Goal: Task Accomplishment & Management: Complete application form

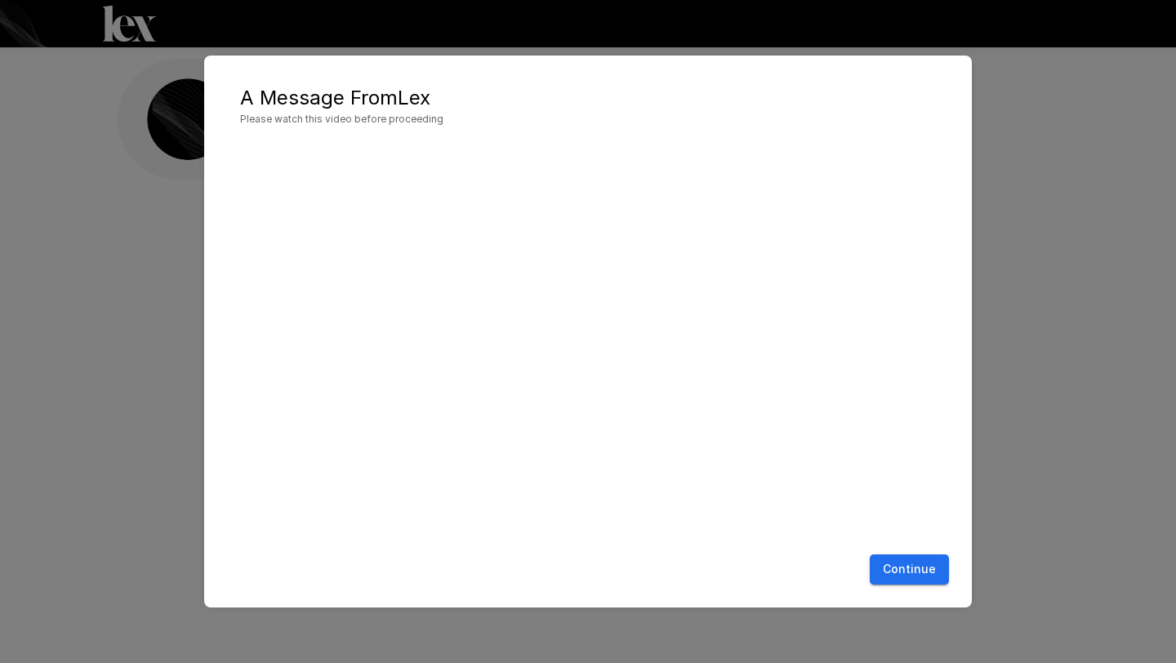
click at [894, 565] on button "Continue" at bounding box center [909, 570] width 79 height 30
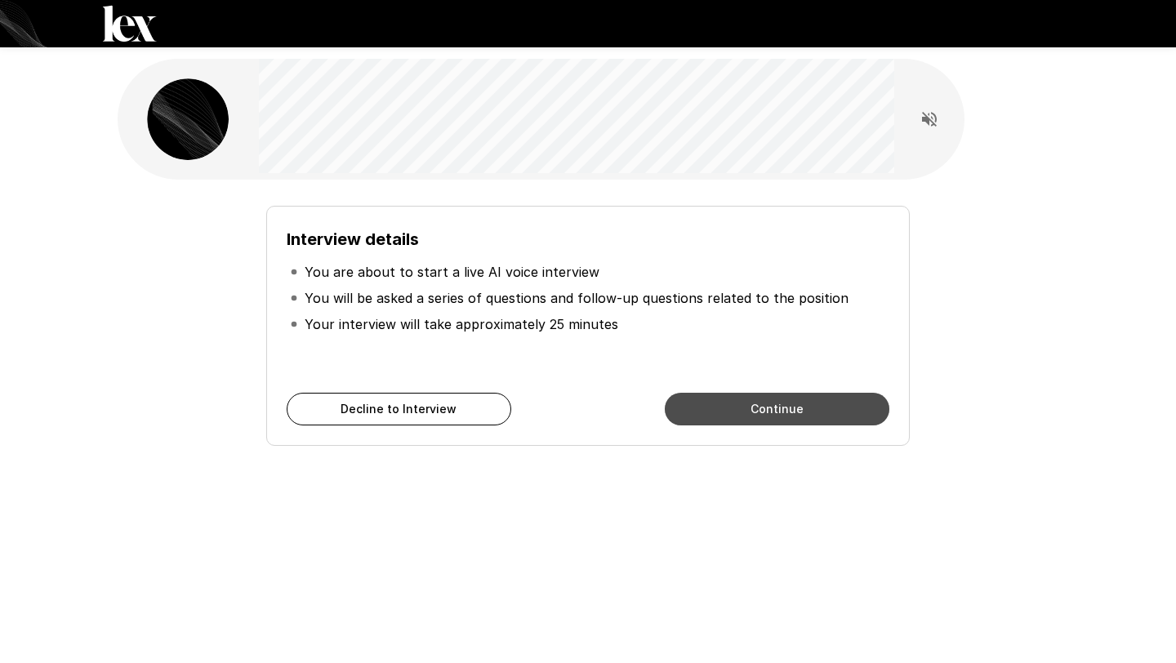
click at [713, 407] on button "Continue" at bounding box center [777, 409] width 225 height 33
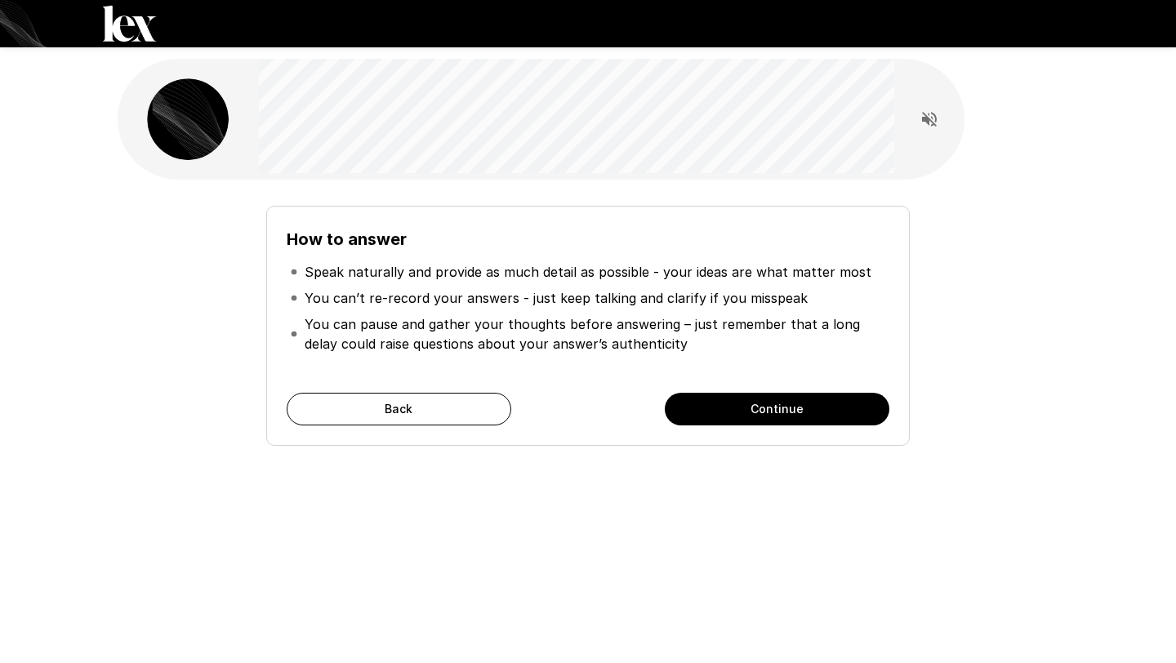
click at [713, 407] on button "Continue" at bounding box center [777, 409] width 225 height 33
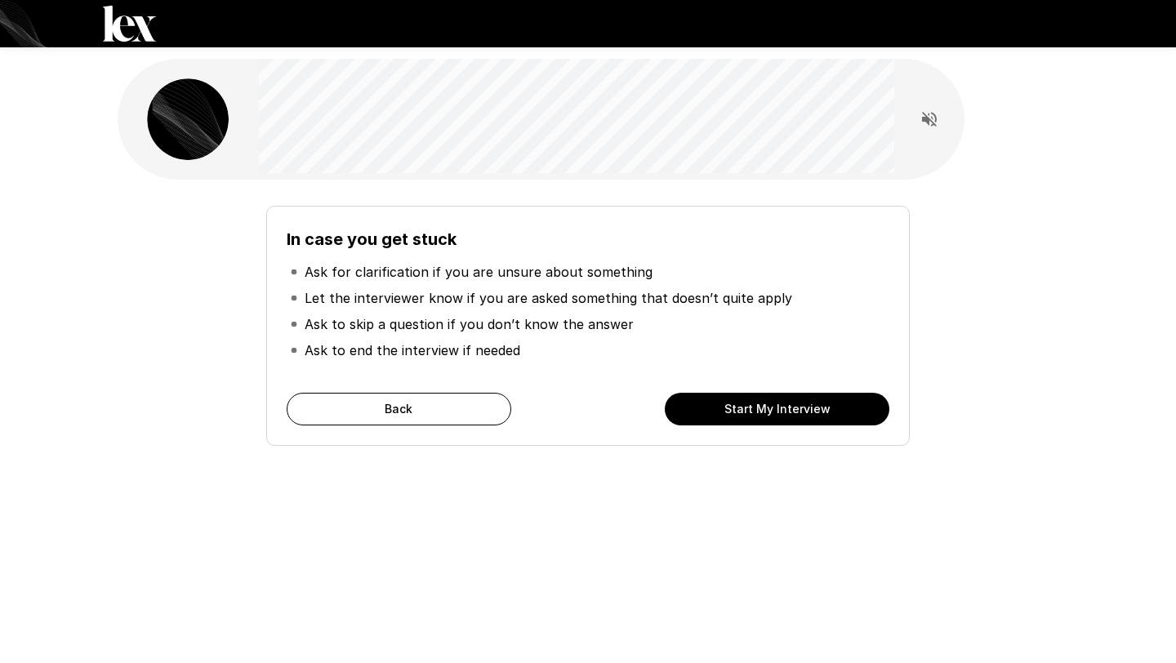
click at [713, 407] on button "Start My Interview" at bounding box center [777, 409] width 225 height 33
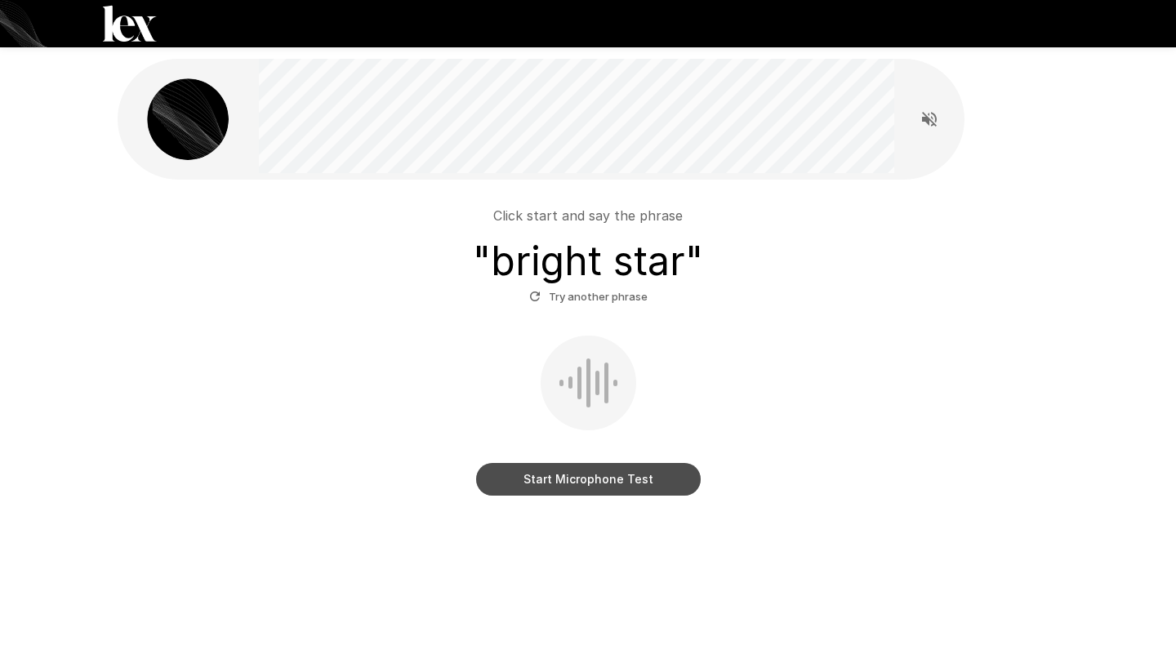
click at [598, 486] on button "Start Microphone Test" at bounding box center [588, 479] width 225 height 33
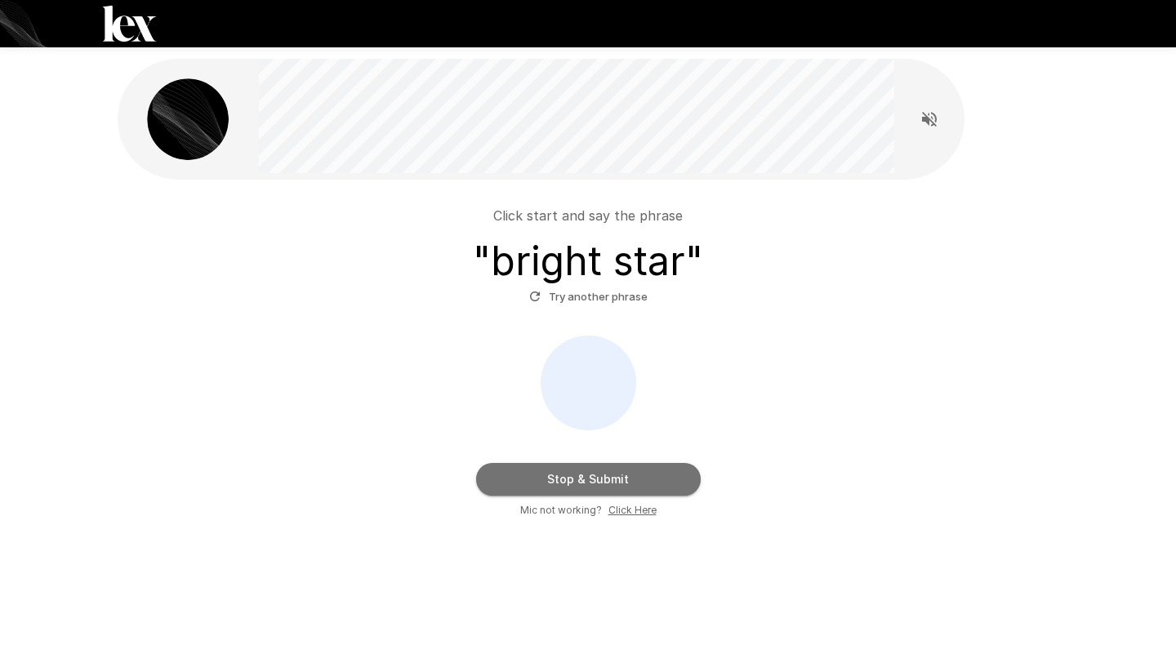
click at [598, 486] on button "Stop & Submit" at bounding box center [588, 479] width 225 height 33
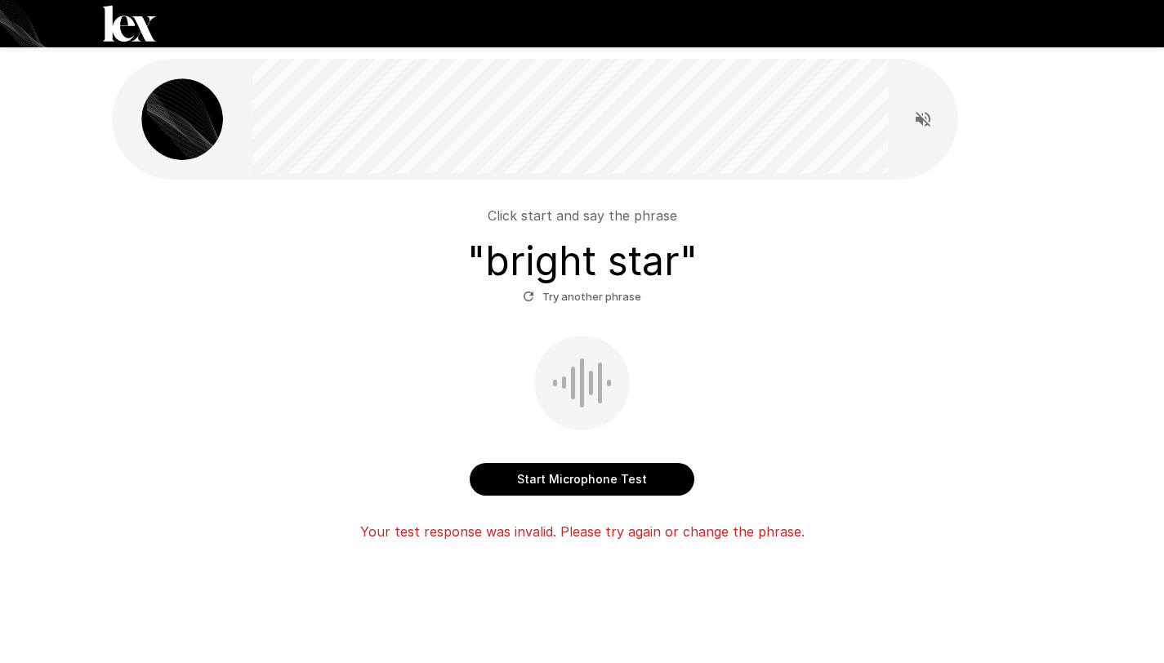
click at [529, 469] on button "Start Microphone Test" at bounding box center [582, 479] width 225 height 33
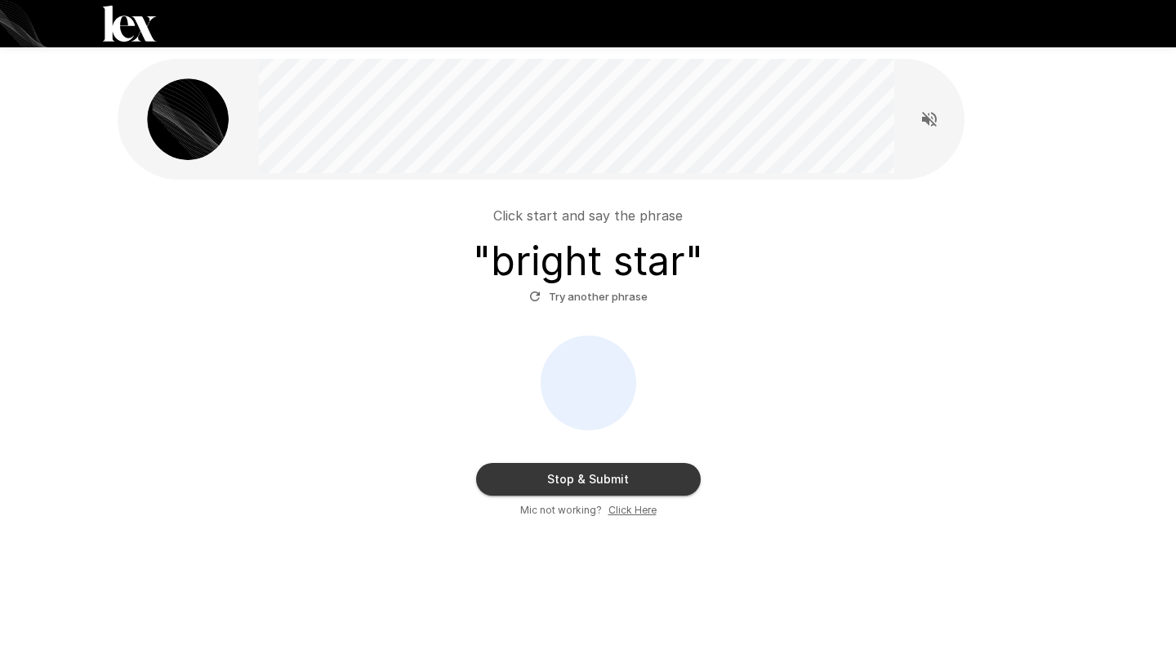
click at [520, 484] on button "Stop & Submit" at bounding box center [588, 479] width 225 height 33
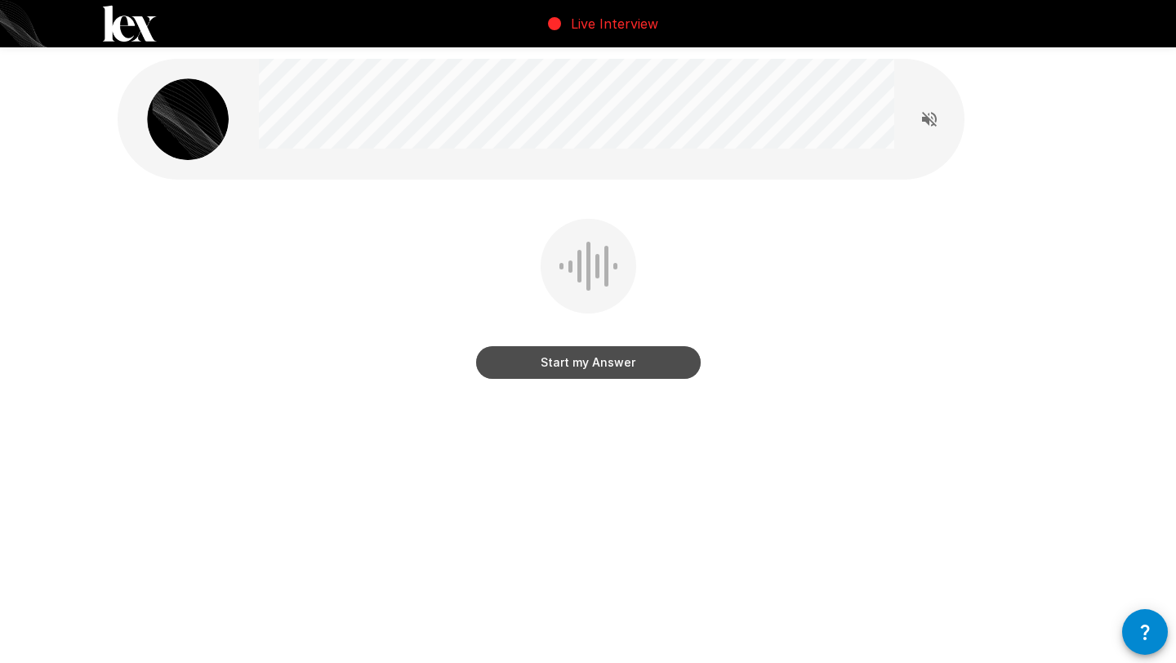
click at [564, 359] on button "Start my Answer" at bounding box center [588, 362] width 225 height 33
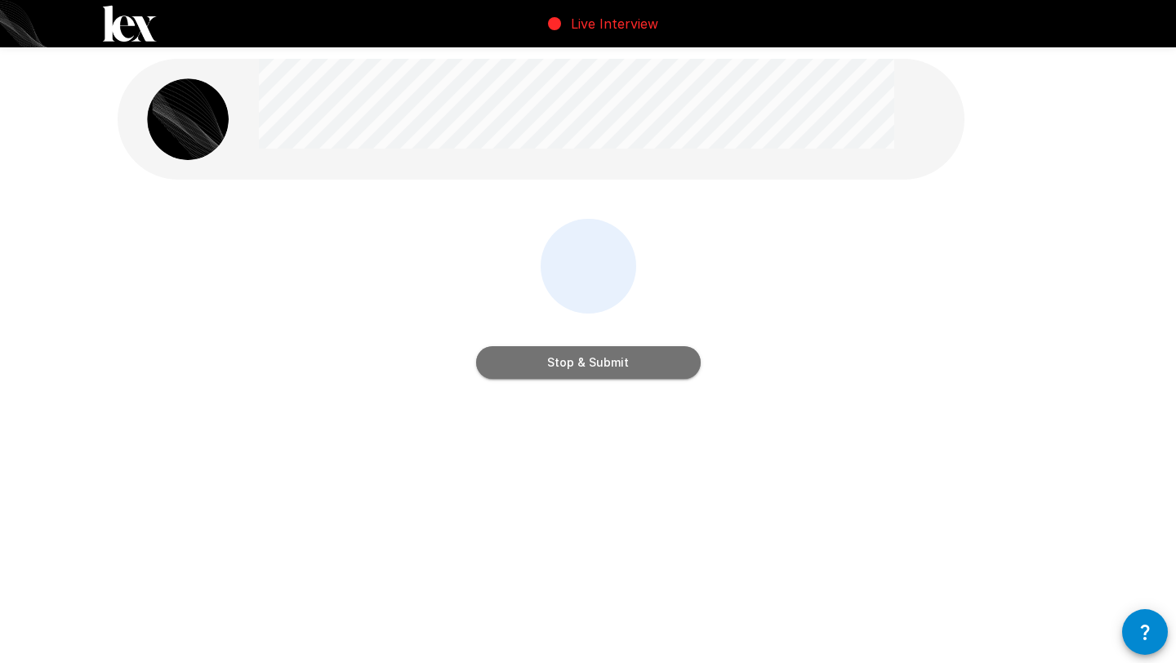
click at [564, 364] on button "Stop & Submit" at bounding box center [588, 362] width 225 height 33
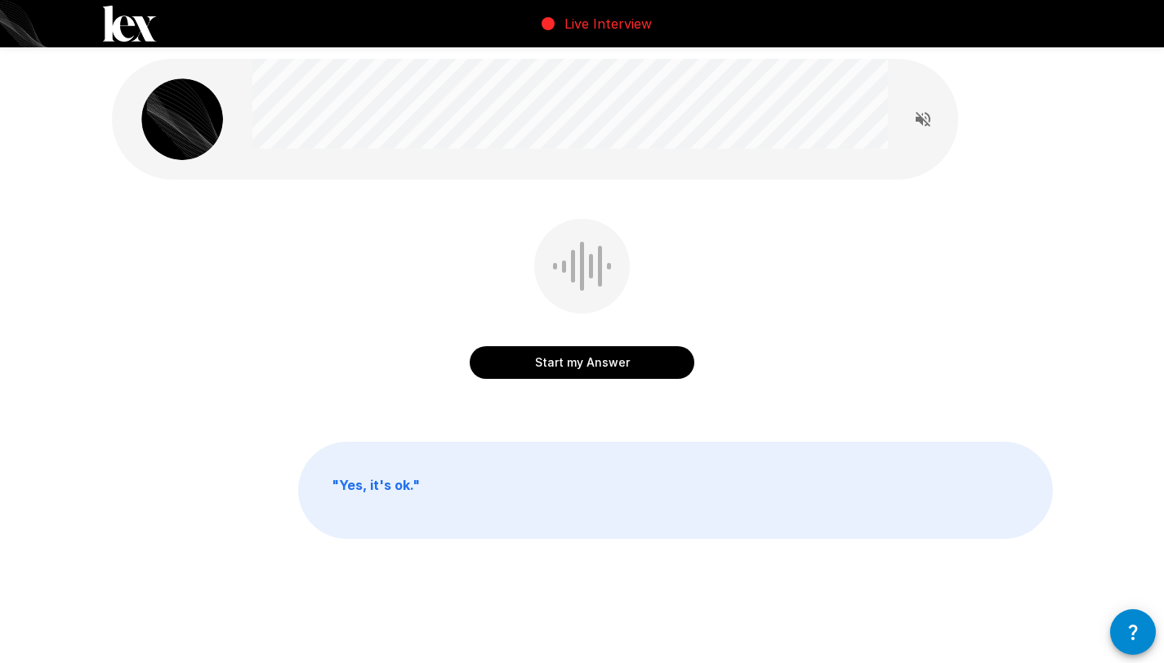
click at [592, 364] on button "Start my Answer" at bounding box center [582, 362] width 225 height 33
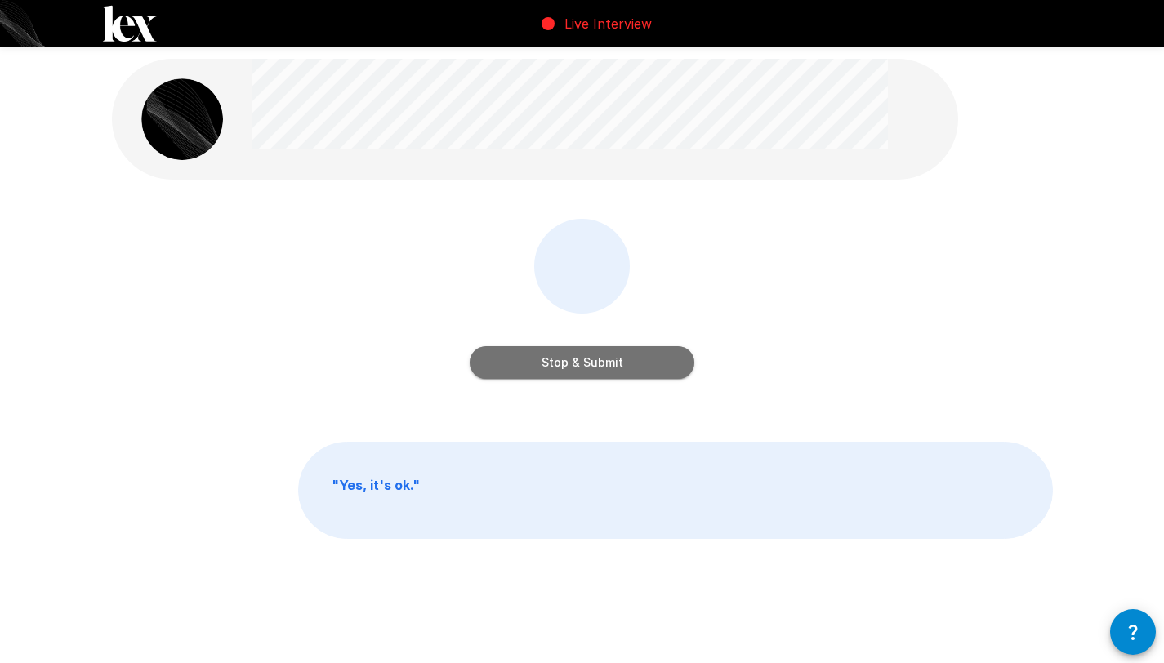
click at [592, 364] on button "Stop & Submit" at bounding box center [582, 362] width 225 height 33
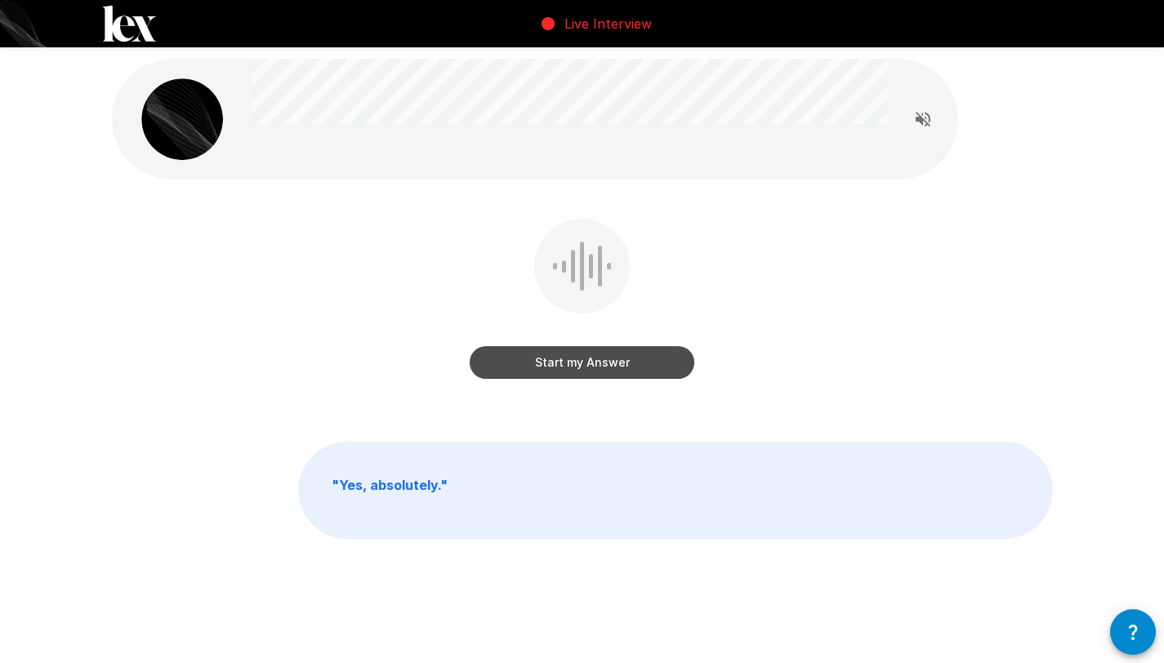
click at [565, 372] on button "Start my Answer" at bounding box center [582, 362] width 225 height 33
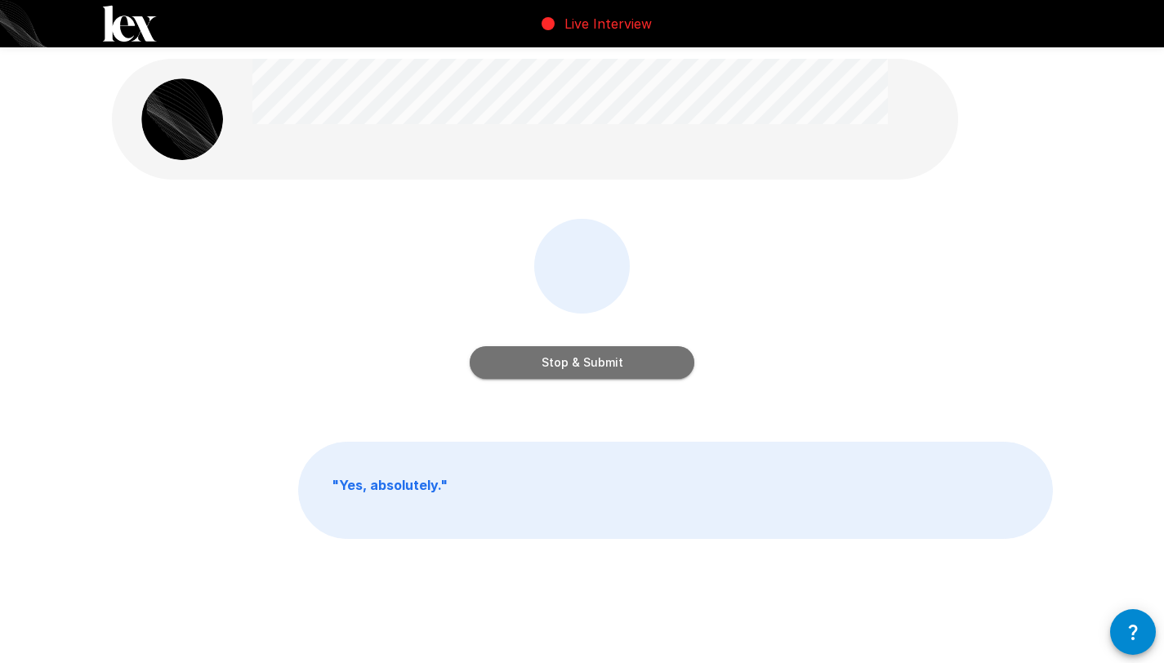
click at [565, 372] on button "Stop & Submit" at bounding box center [582, 362] width 225 height 33
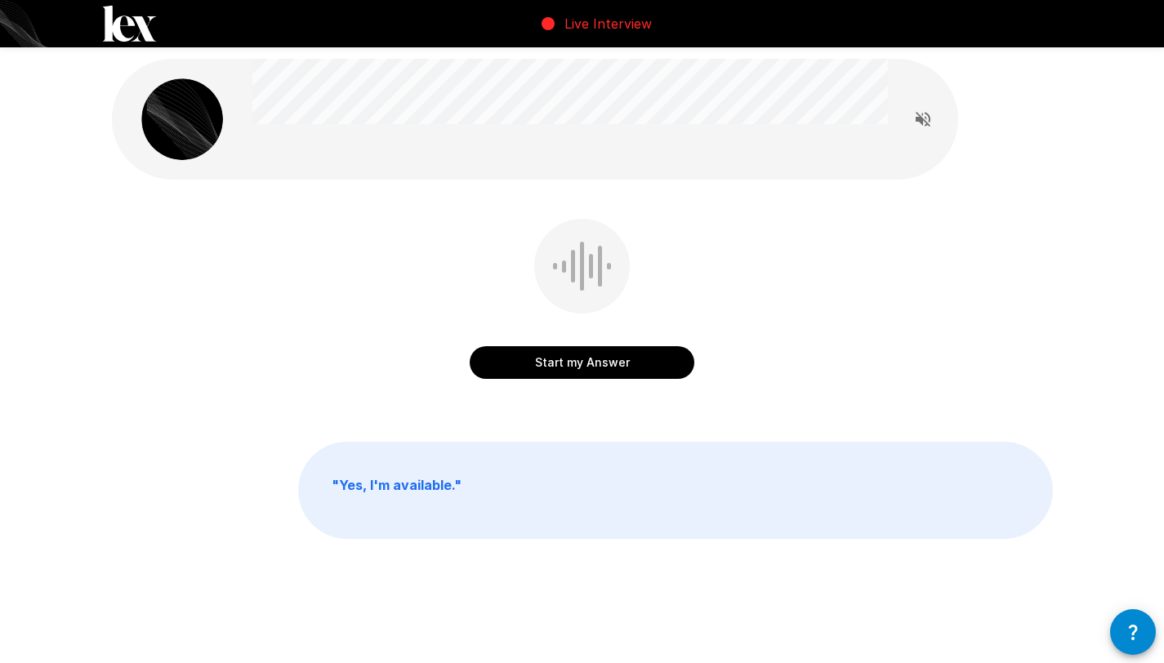
click at [561, 364] on button "Start my Answer" at bounding box center [582, 362] width 225 height 33
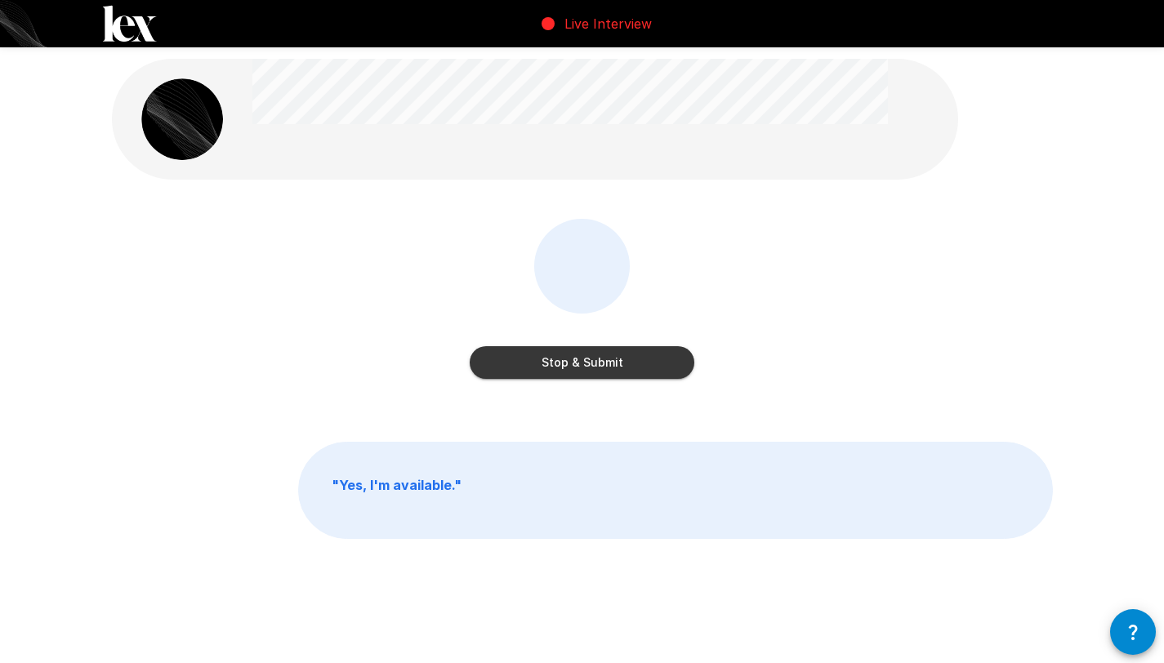
click at [561, 364] on button "Stop & Submit" at bounding box center [582, 362] width 225 height 33
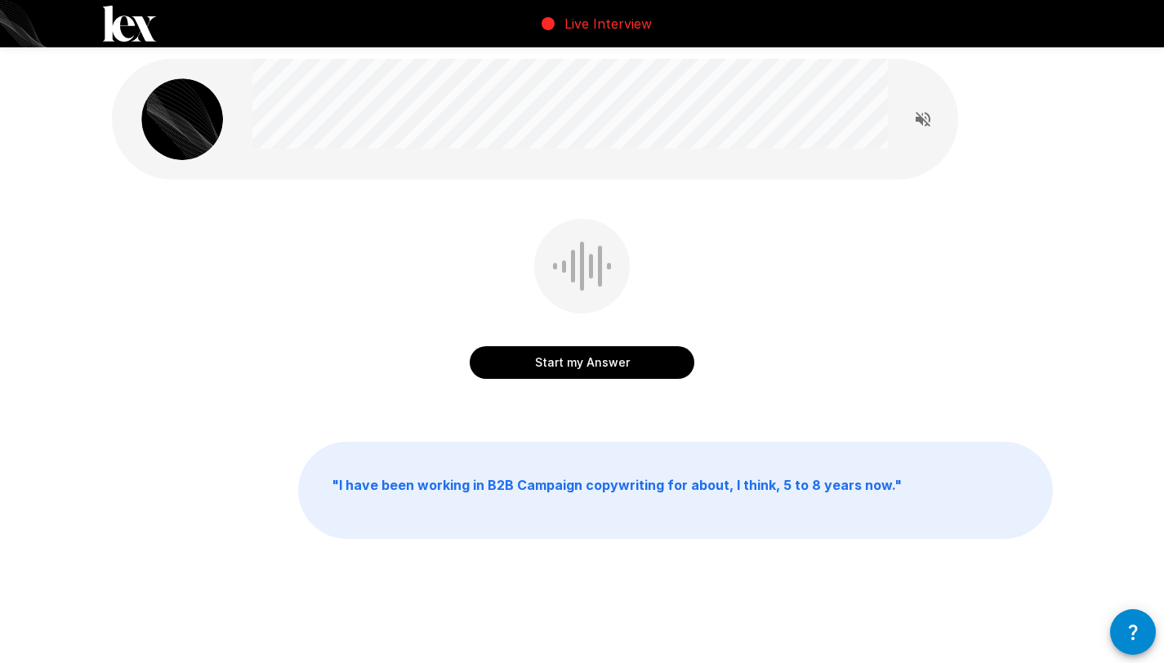
click at [566, 368] on button "Start my Answer" at bounding box center [582, 362] width 225 height 33
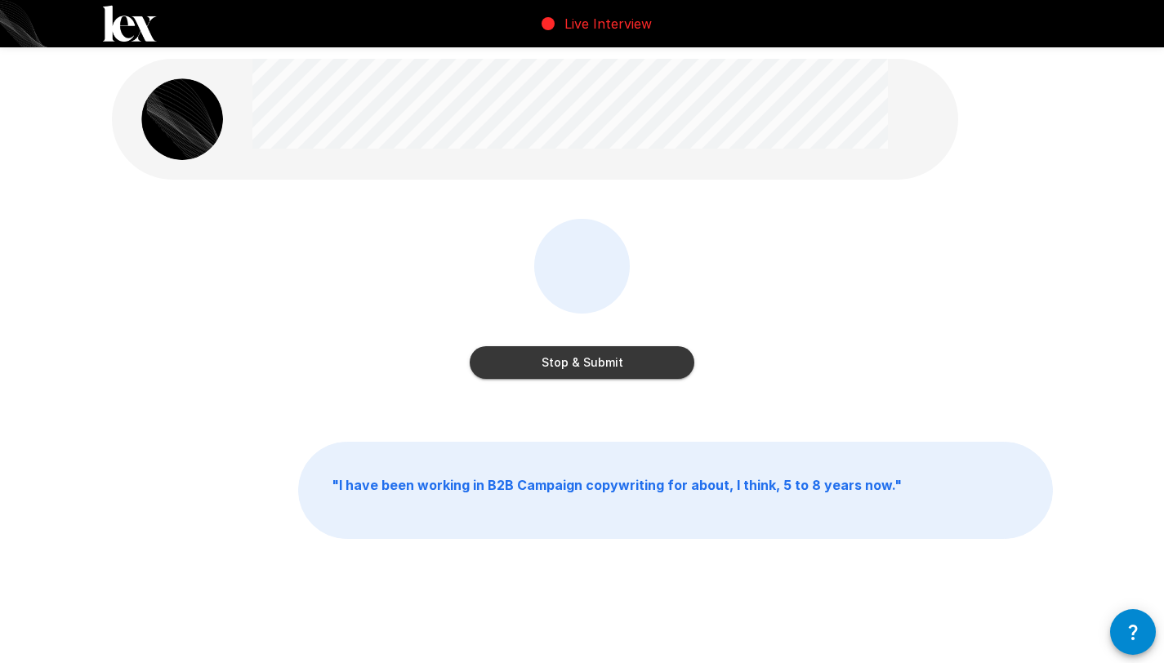
click at [566, 368] on button "Stop & Submit" at bounding box center [582, 362] width 225 height 33
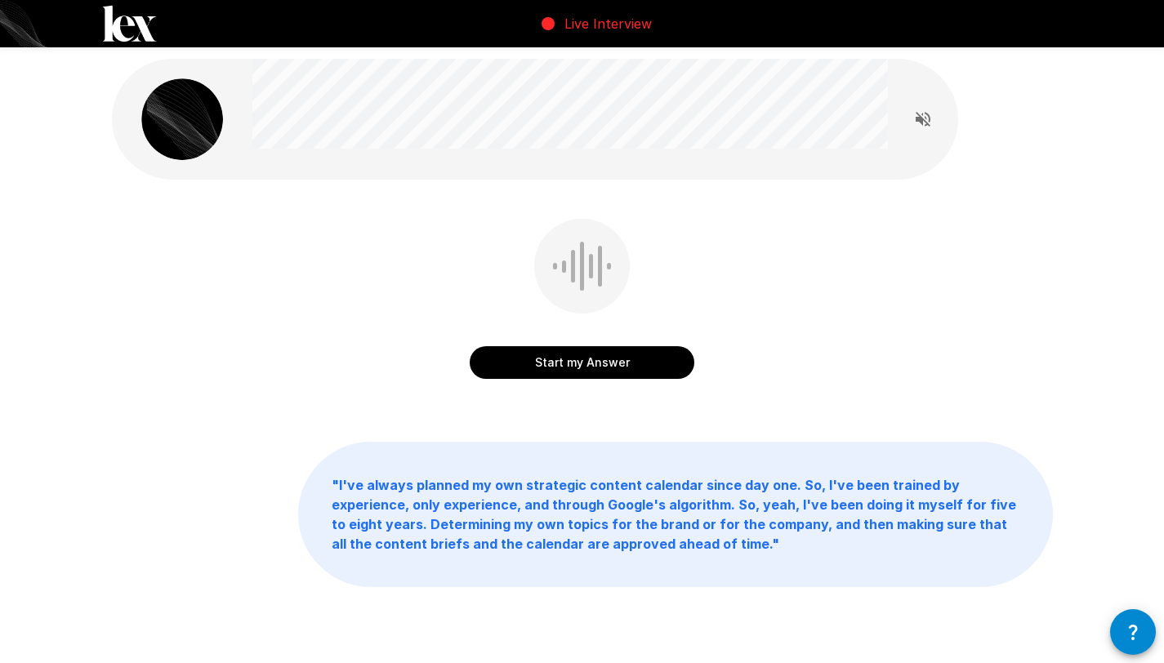
click at [587, 371] on button "Start my Answer" at bounding box center [582, 362] width 225 height 33
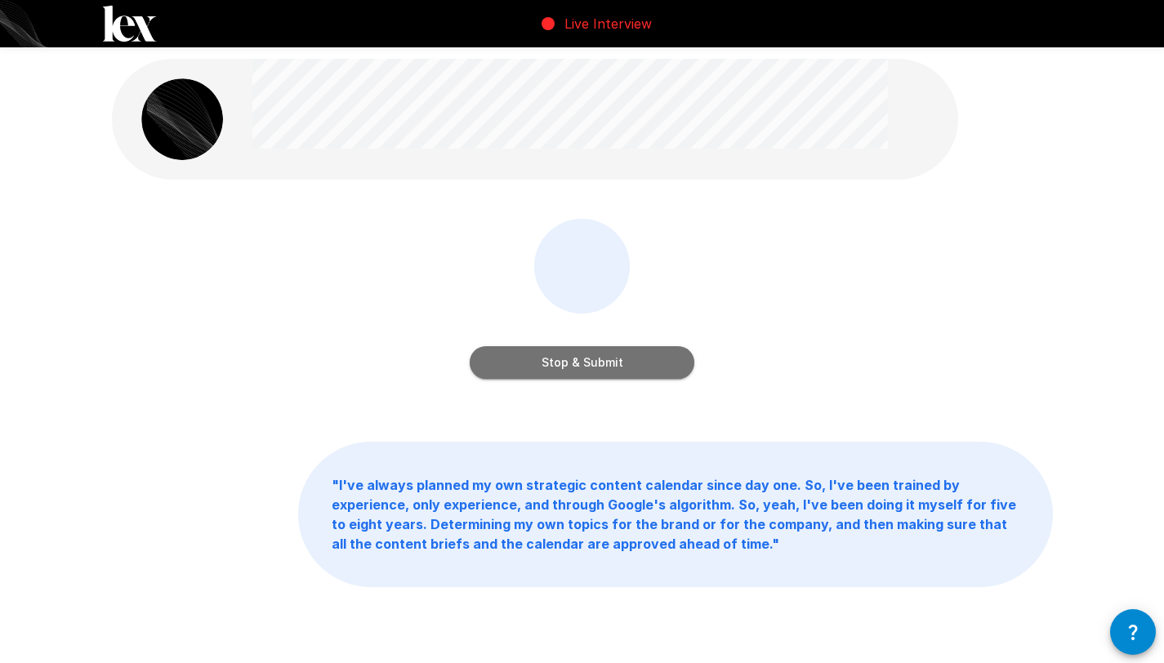
click at [587, 371] on button "Stop & Submit" at bounding box center [582, 362] width 225 height 33
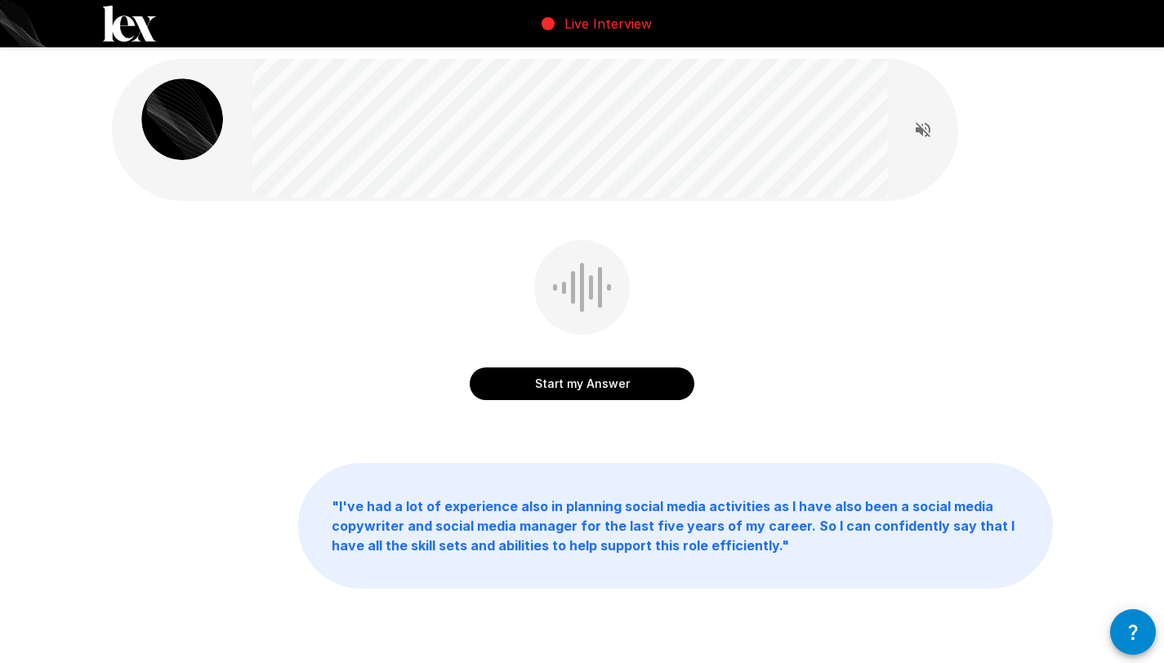
click at [609, 381] on button "Start my Answer" at bounding box center [582, 384] width 225 height 33
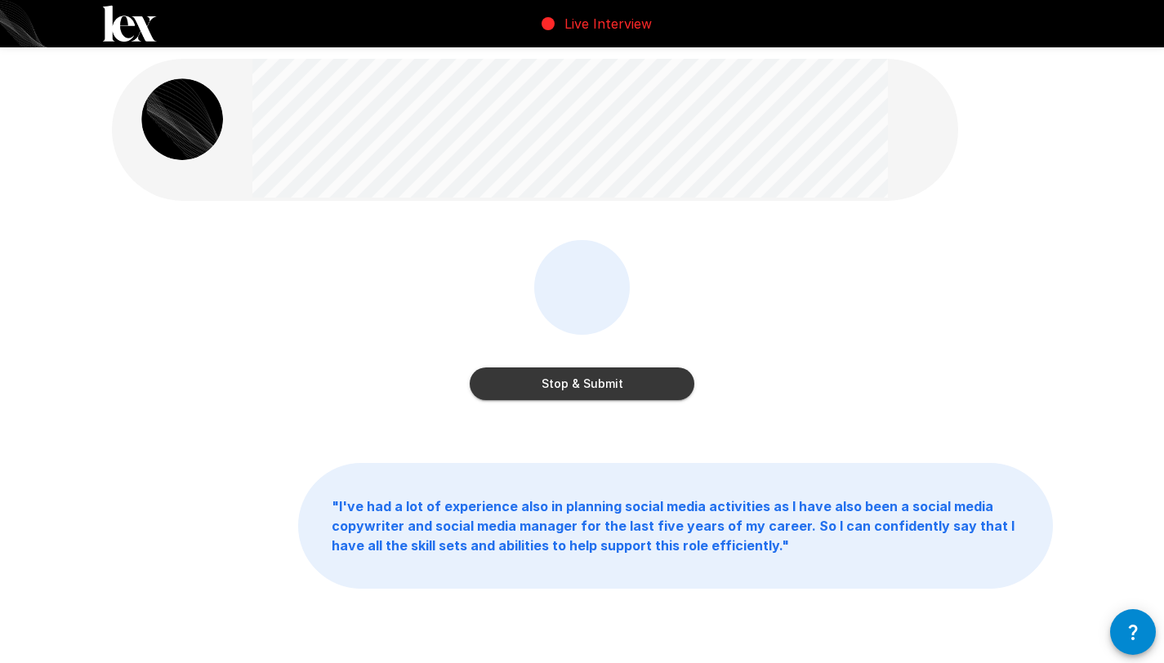
click at [609, 381] on button "Stop & Submit" at bounding box center [582, 384] width 225 height 33
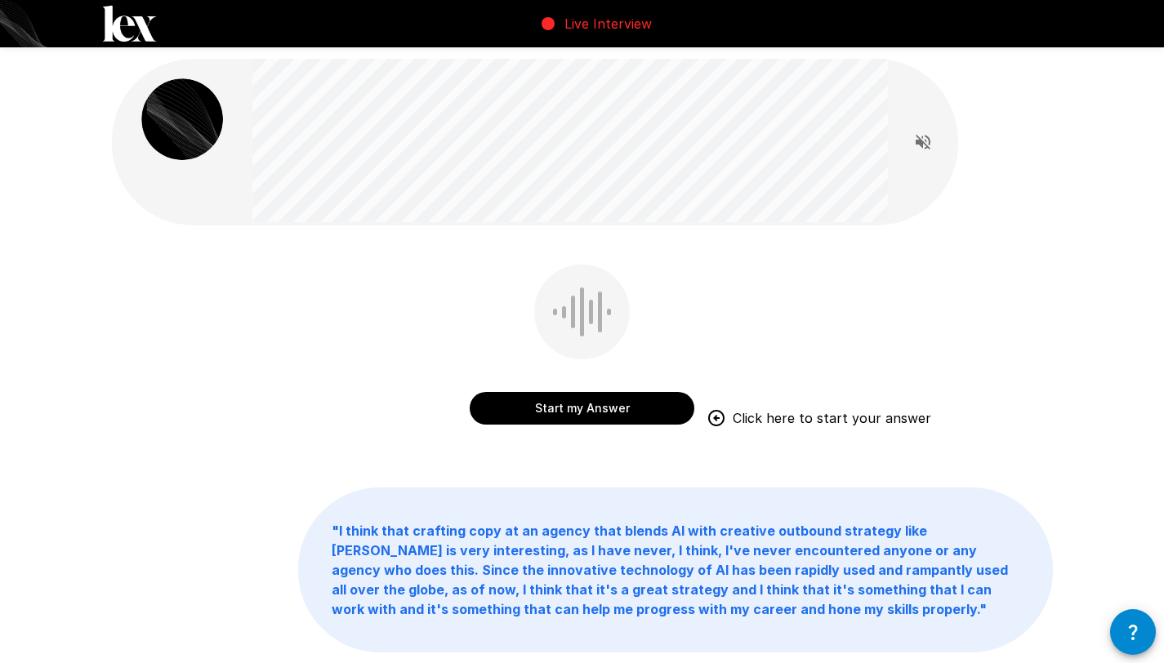
click at [545, 405] on button "Start my Answer" at bounding box center [582, 408] width 225 height 33
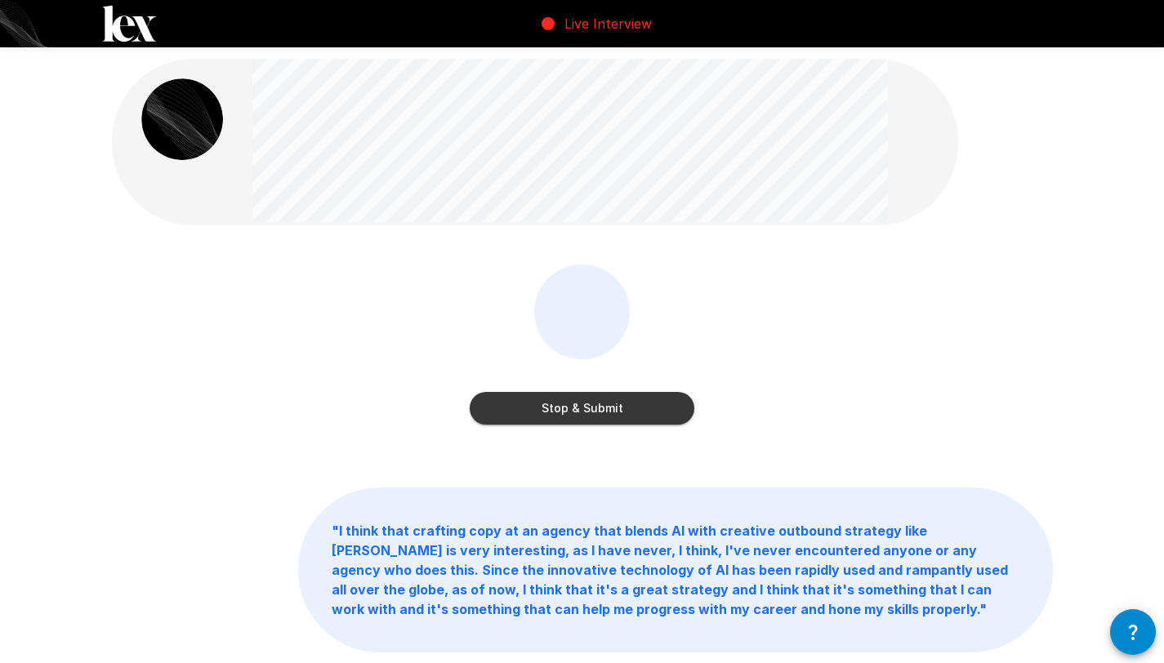
click at [545, 405] on button "Stop & Submit" at bounding box center [582, 408] width 225 height 33
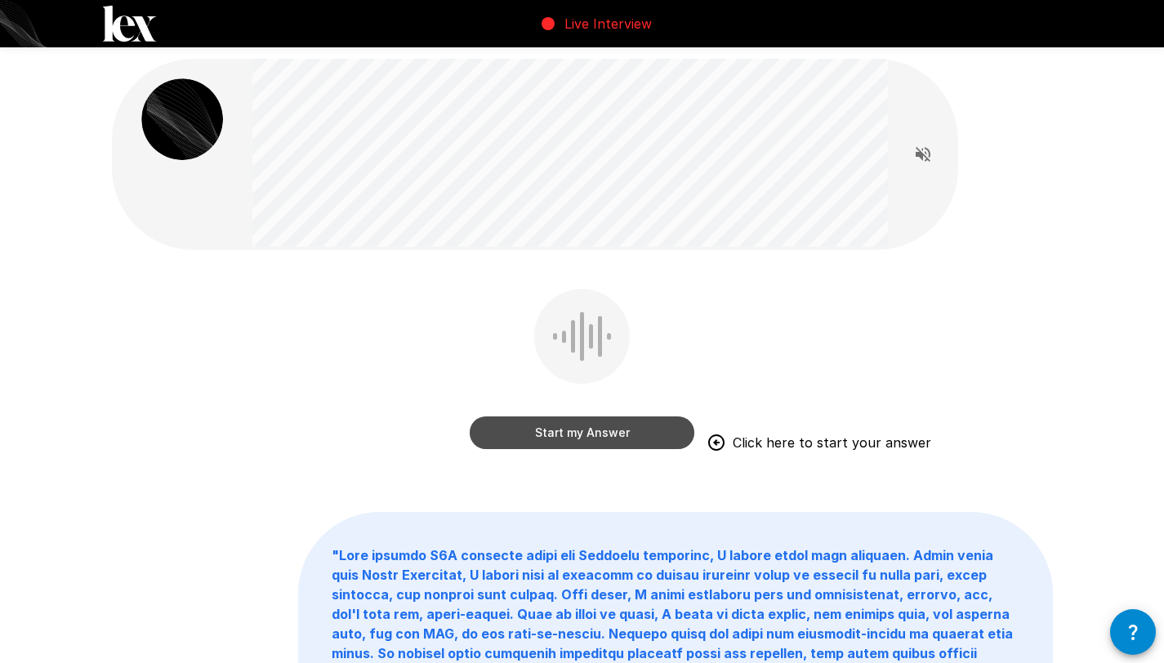
click at [618, 436] on button "Start my Answer" at bounding box center [582, 433] width 225 height 33
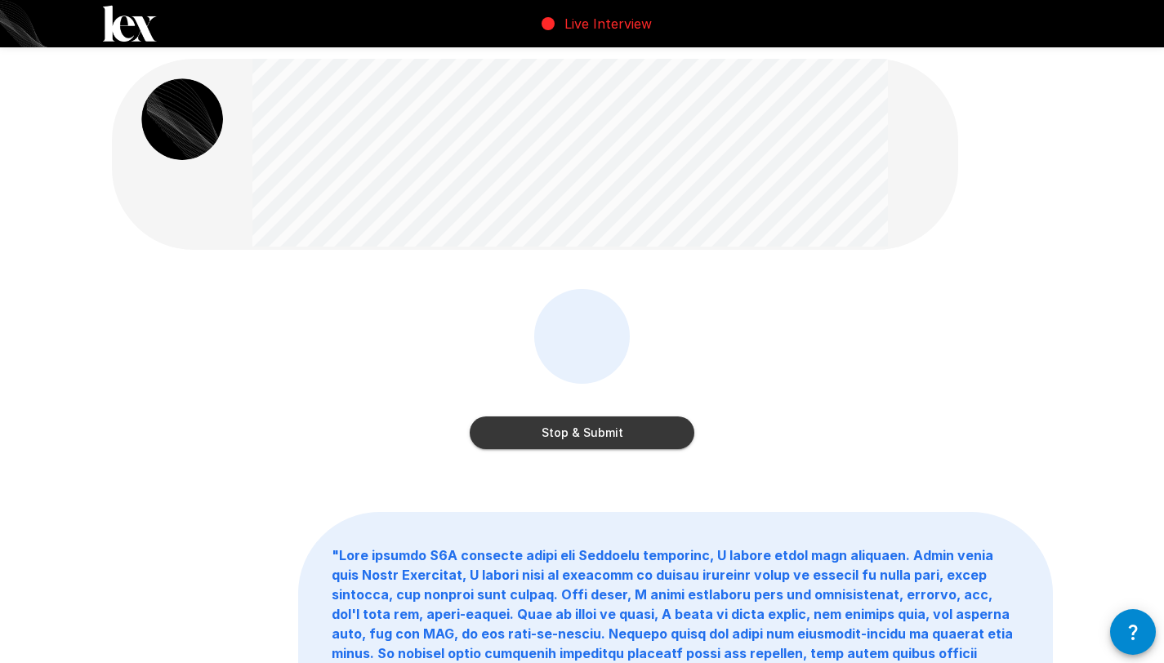
click at [618, 438] on button "Stop & Submit" at bounding box center [582, 433] width 225 height 33
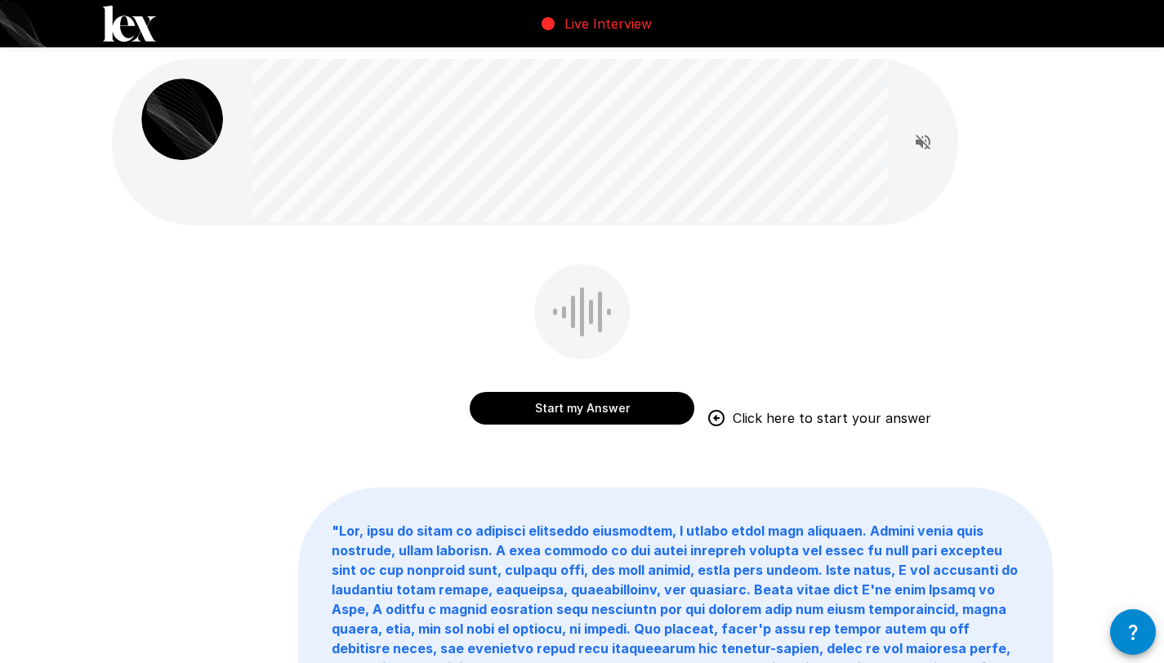
click at [605, 408] on button "Start my Answer" at bounding box center [582, 408] width 225 height 33
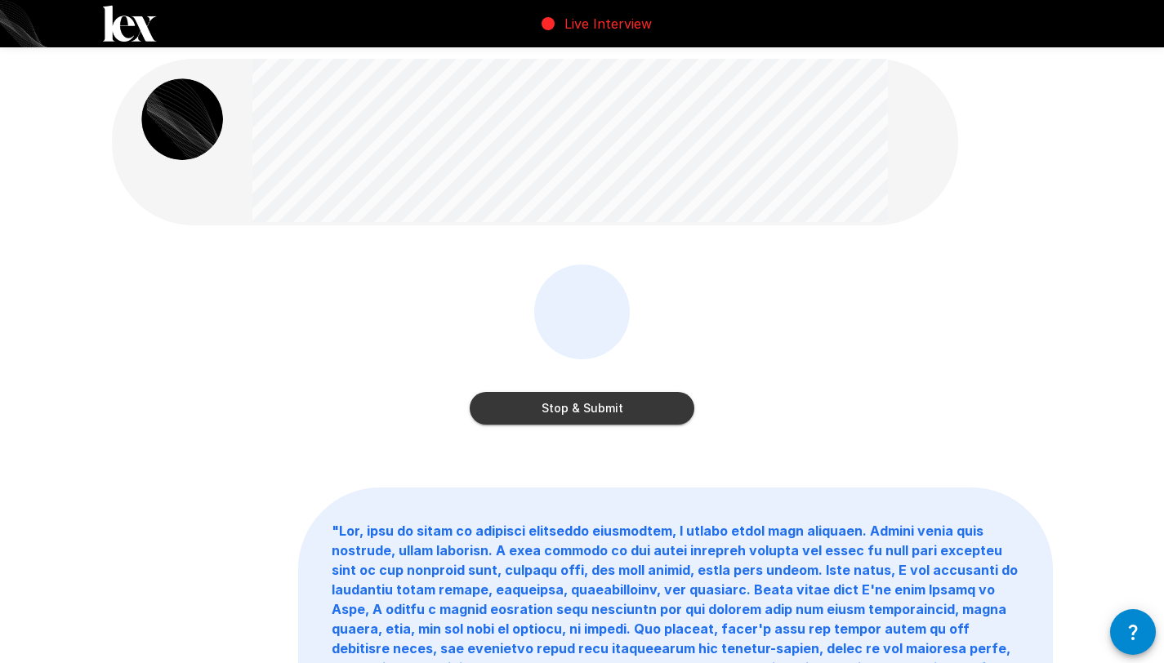
click at [605, 408] on button "Stop & Submit" at bounding box center [582, 408] width 225 height 33
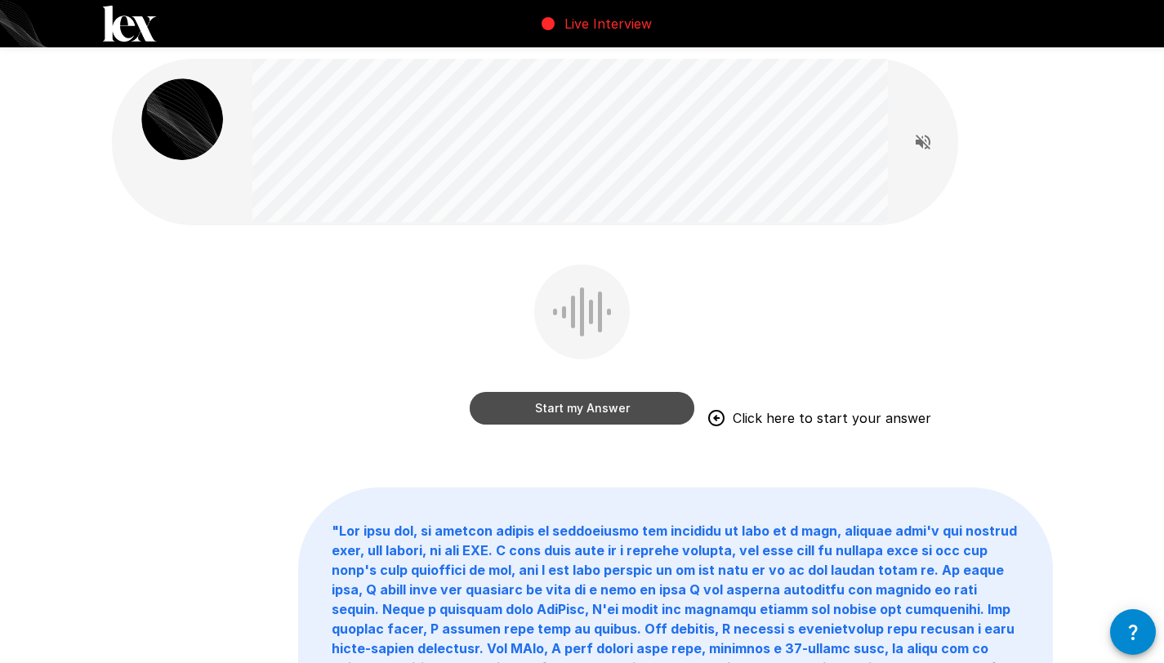
click at [605, 405] on button "Start my Answer" at bounding box center [582, 408] width 225 height 33
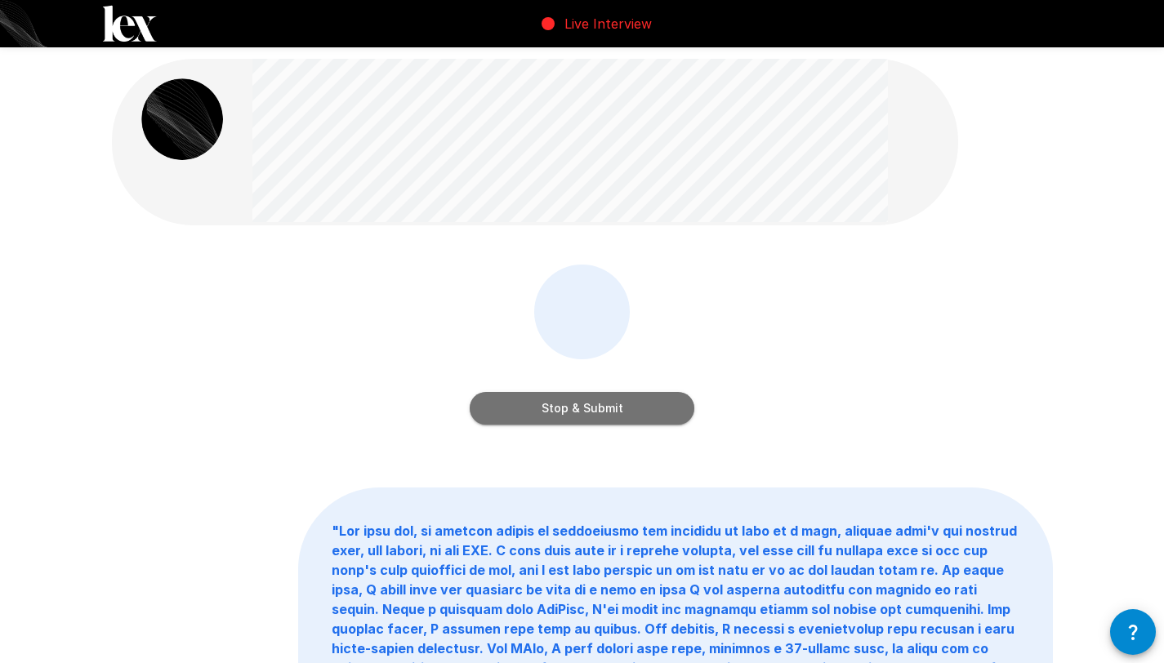
click at [605, 405] on button "Stop & Submit" at bounding box center [582, 408] width 225 height 33
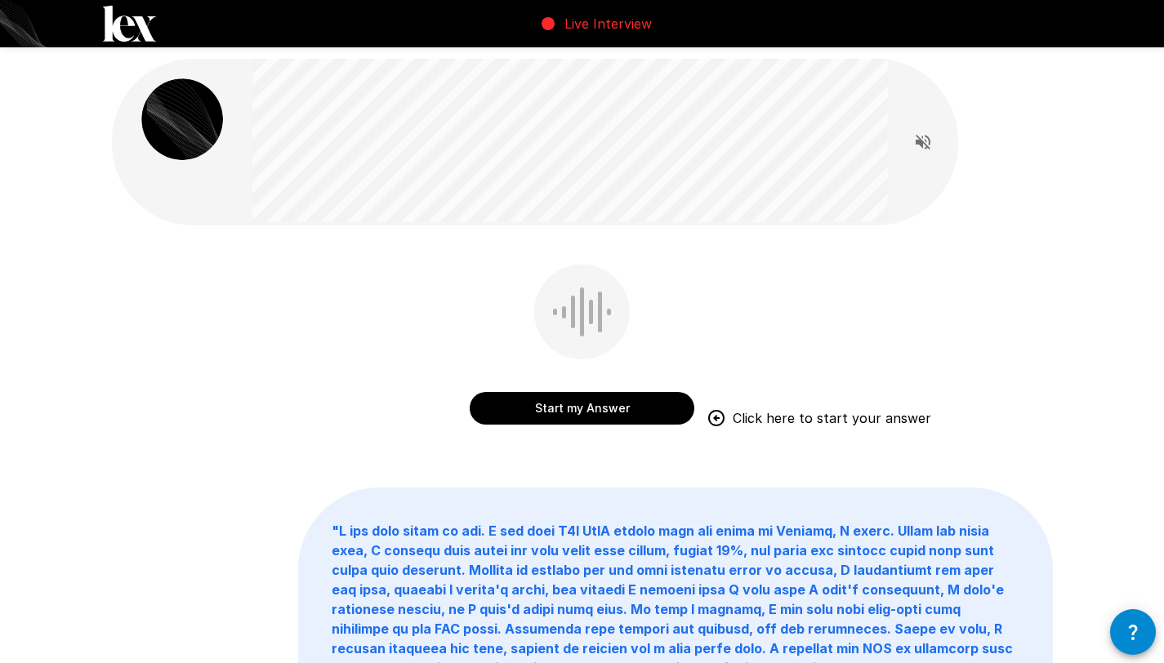
click at [579, 413] on button "Start my Answer" at bounding box center [582, 408] width 225 height 33
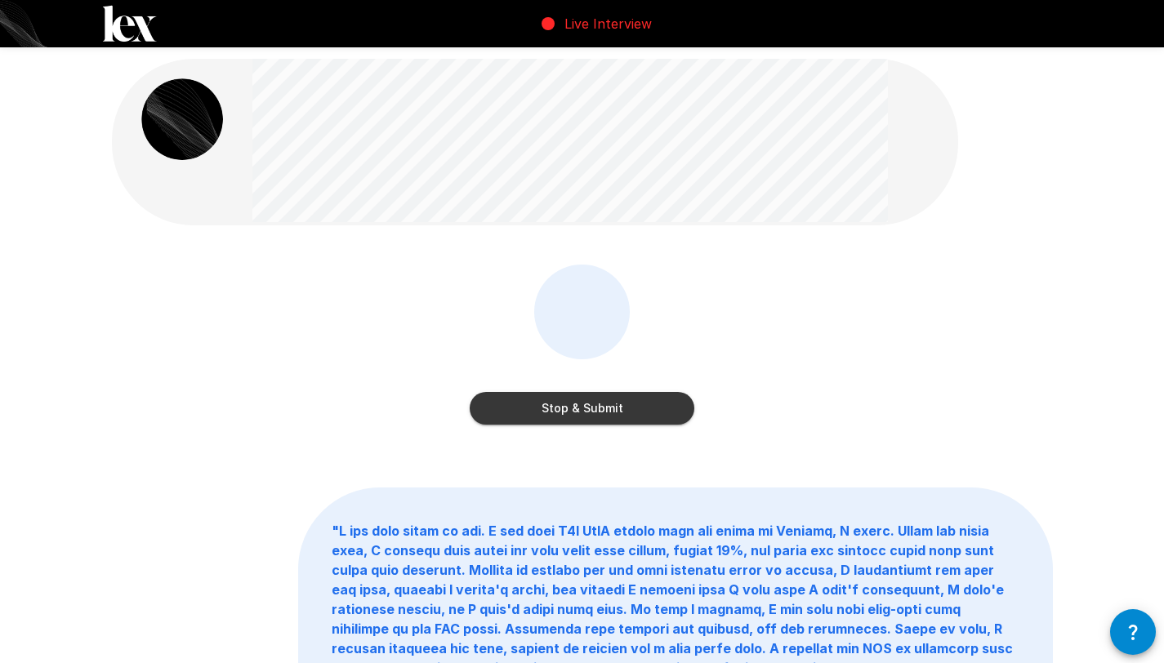
click at [579, 413] on button "Stop & Submit" at bounding box center [582, 408] width 225 height 33
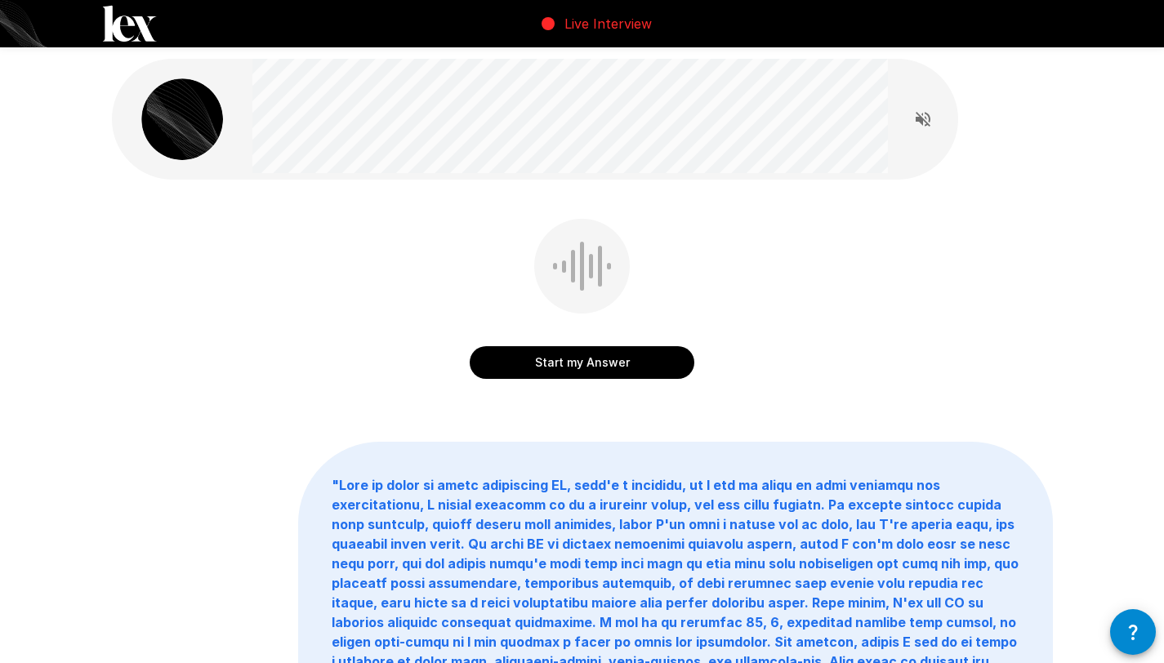
click at [550, 361] on button "Start my Answer" at bounding box center [582, 362] width 225 height 33
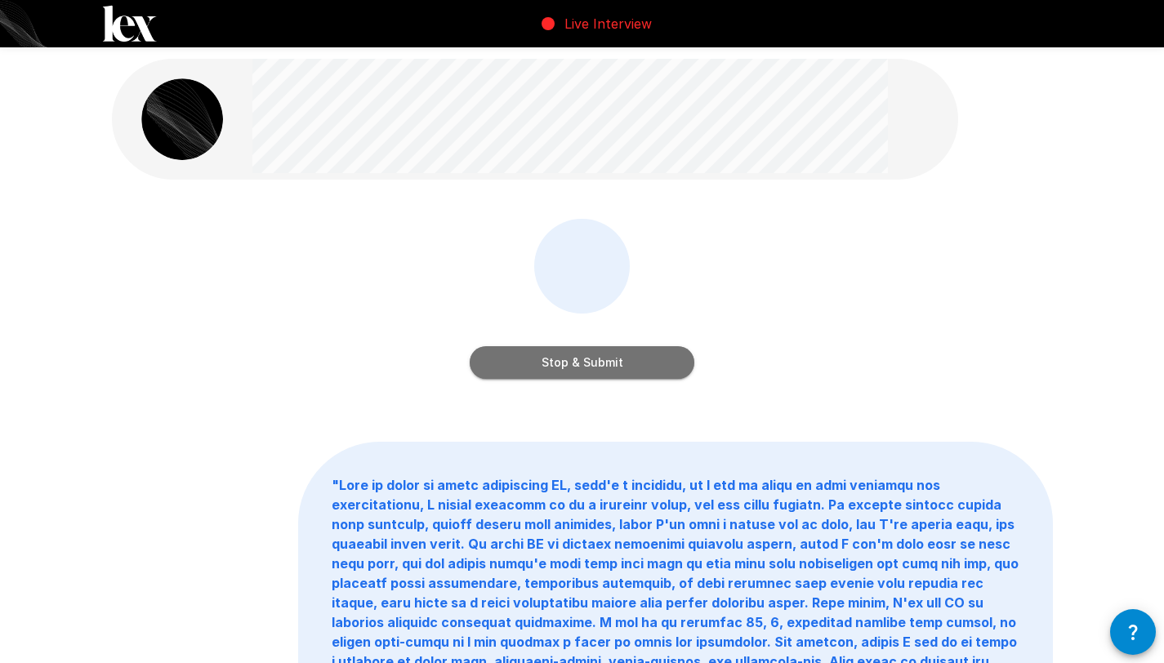
click at [550, 361] on button "Stop & Submit" at bounding box center [582, 362] width 225 height 33
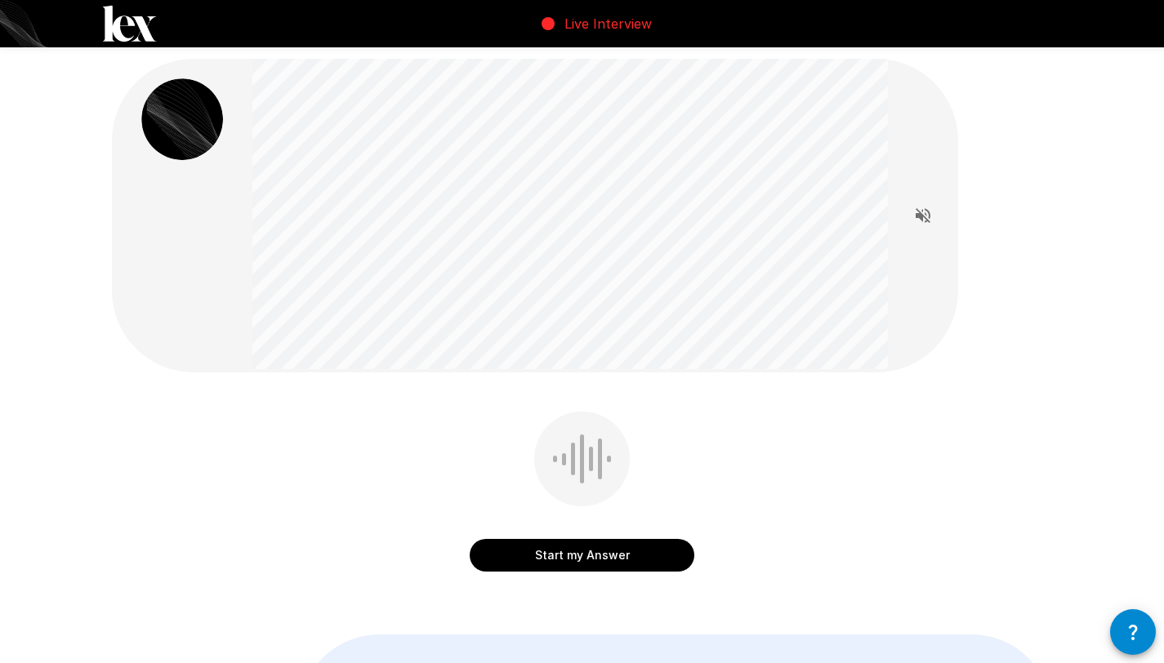
click at [556, 560] on button "Start my Answer" at bounding box center [582, 555] width 225 height 33
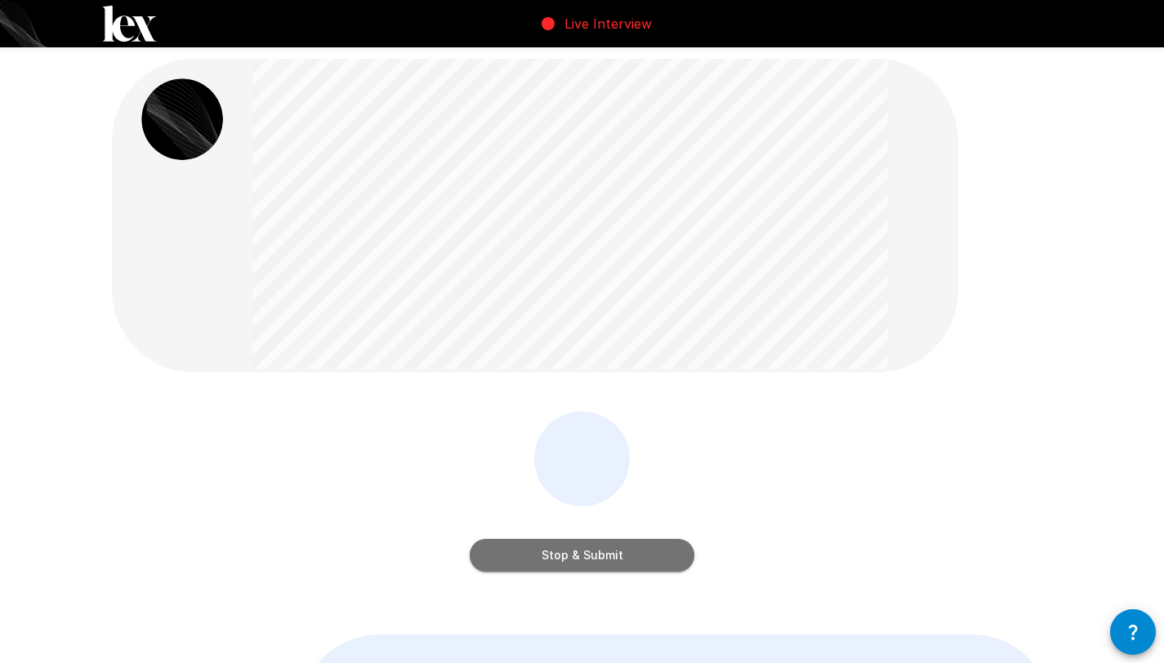
click at [556, 560] on button "Stop & Submit" at bounding box center [582, 555] width 225 height 33
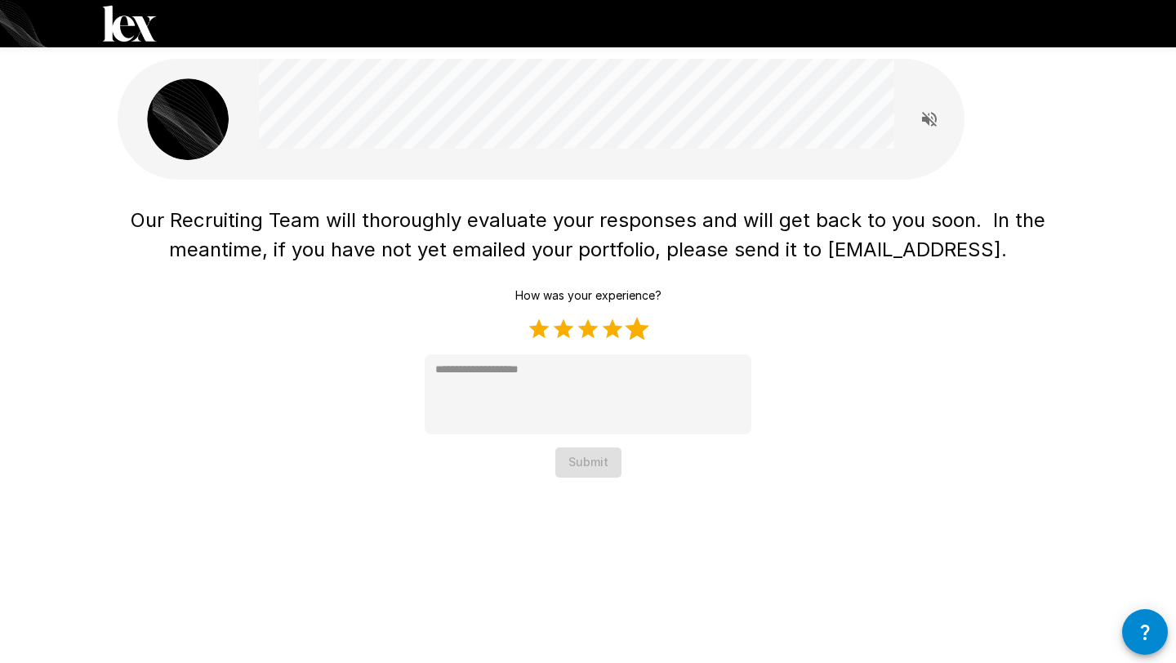
click at [625, 328] on label "5 Stars" at bounding box center [637, 329] width 25 height 25
type textarea "*"
click at [610, 471] on button "Submit" at bounding box center [588, 463] width 66 height 30
